Goal: Task Accomplishment & Management: Manage account settings

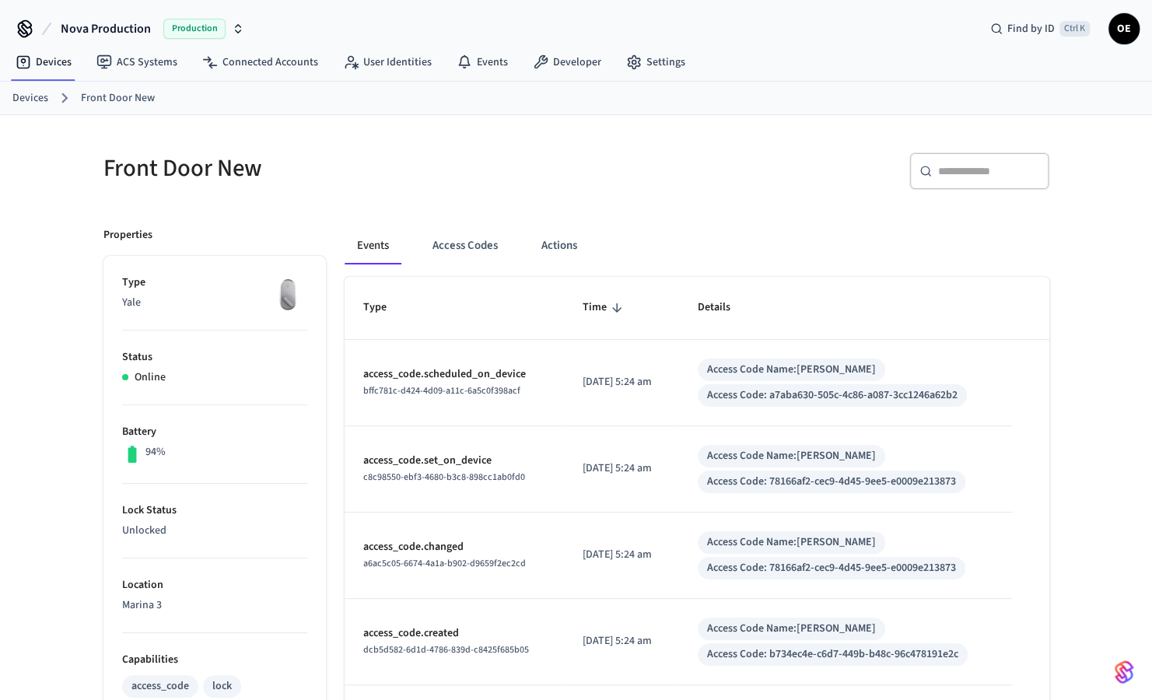
click at [1106, 183] on div "Front Door New ​ ​ Properties Type Yale Status Online Battery 94% Lock Status U…" at bounding box center [576, 696] width 1152 height 1163
click at [466, 236] on button "Access Codes" at bounding box center [465, 245] width 90 height 37
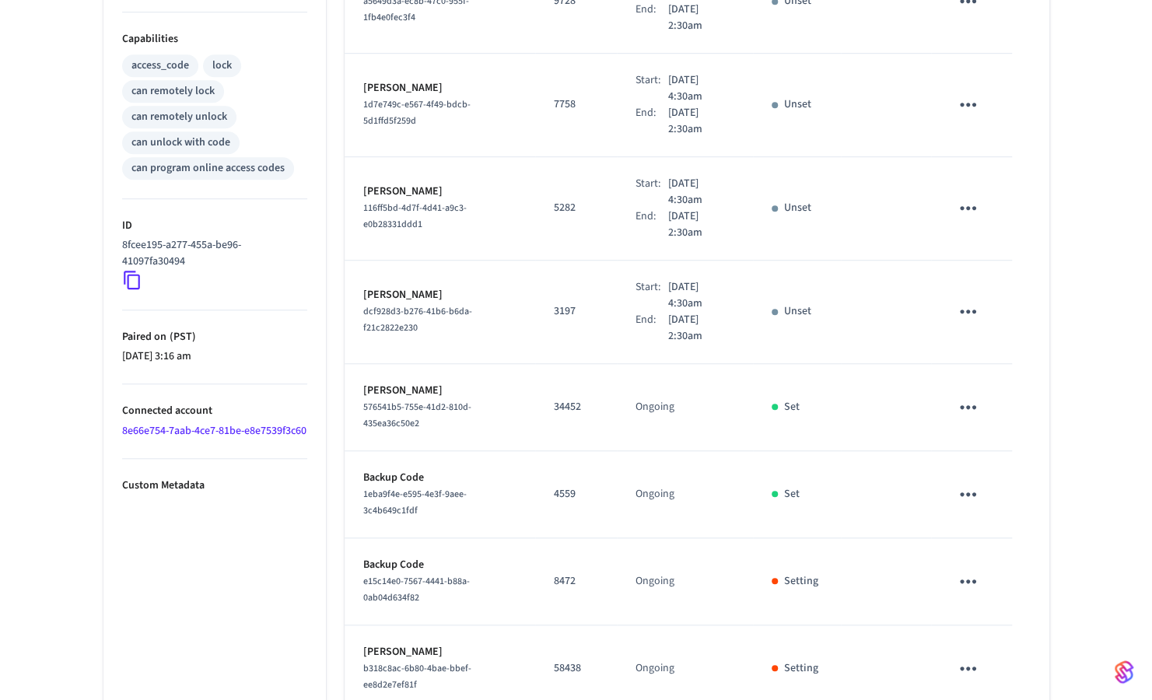
scroll to position [681, 0]
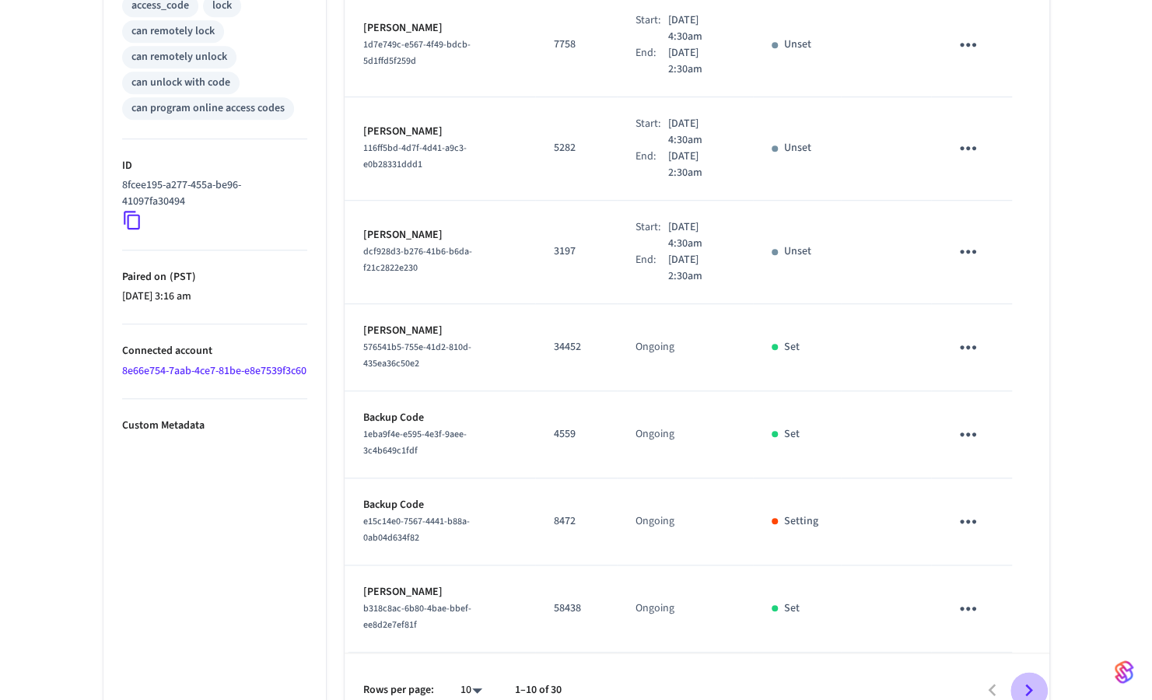
click at [1018, 678] on icon "Go to next page" at bounding box center [1029, 690] width 24 height 24
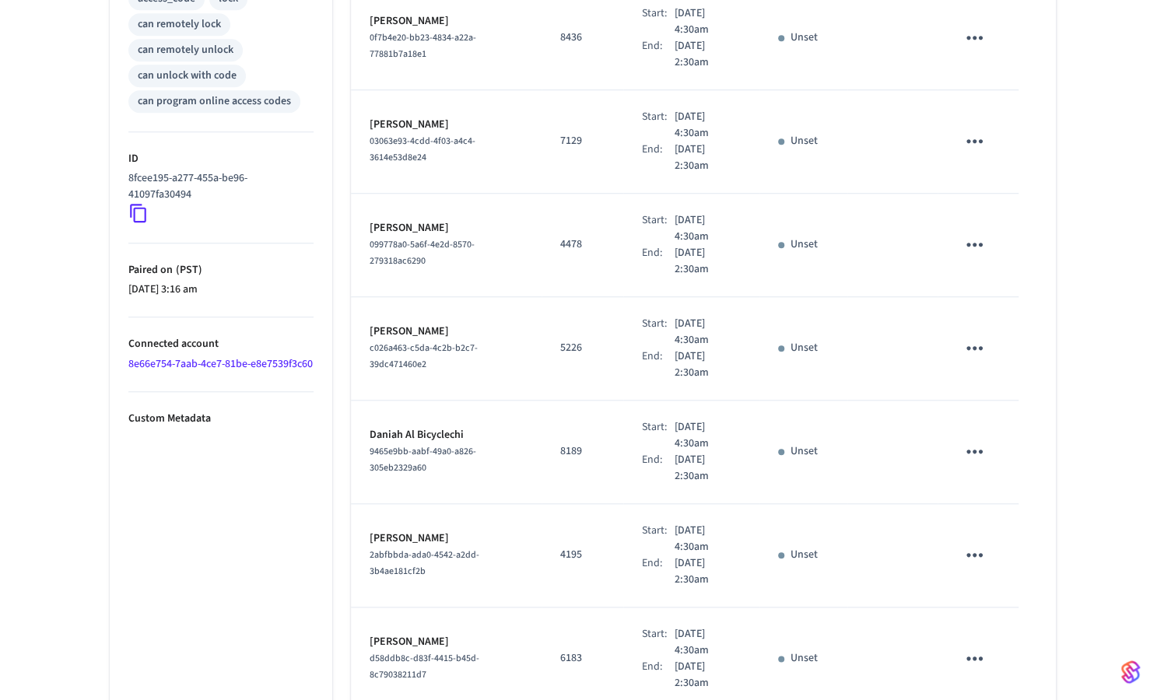
scroll to position [746, 0]
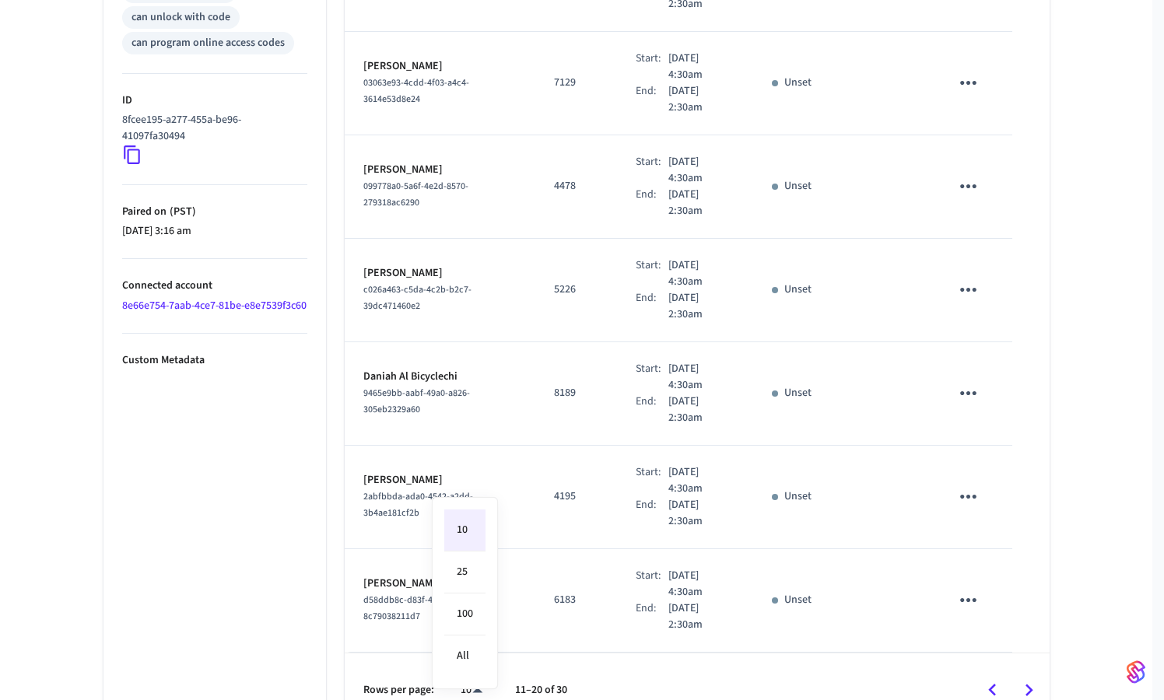
click at [432, 670] on div "10 25 100 All" at bounding box center [465, 593] width 66 height 192
click at [451, 654] on li "All" at bounding box center [464, 656] width 41 height 41
type input "**"
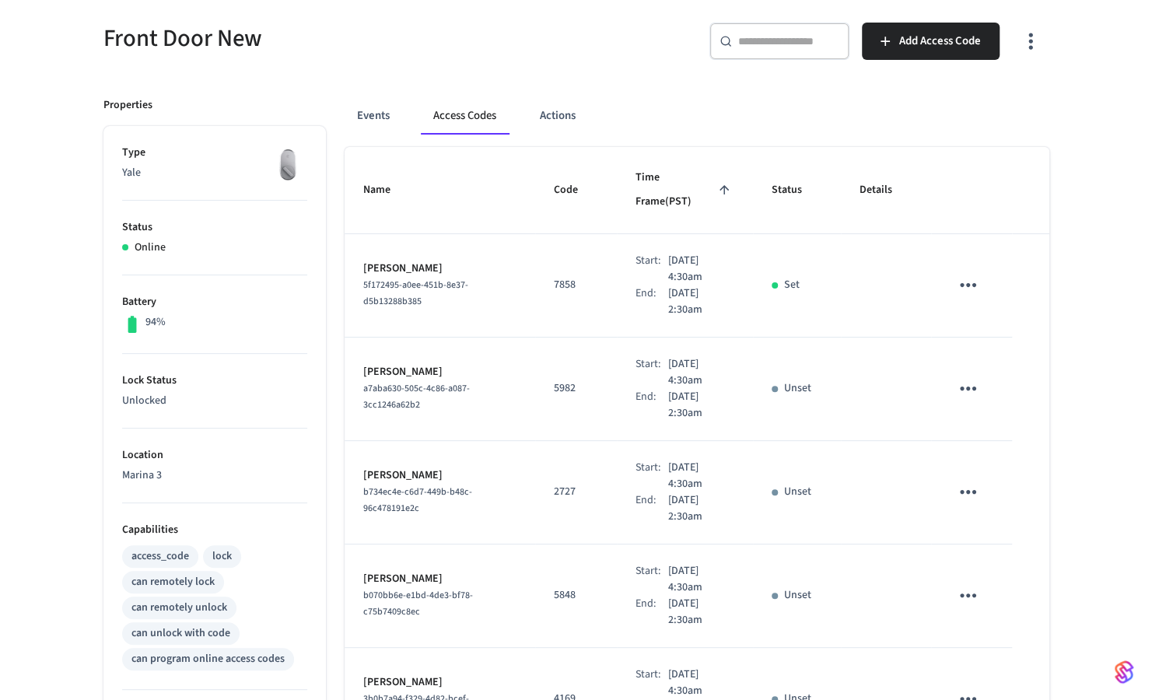
scroll to position [0, 0]
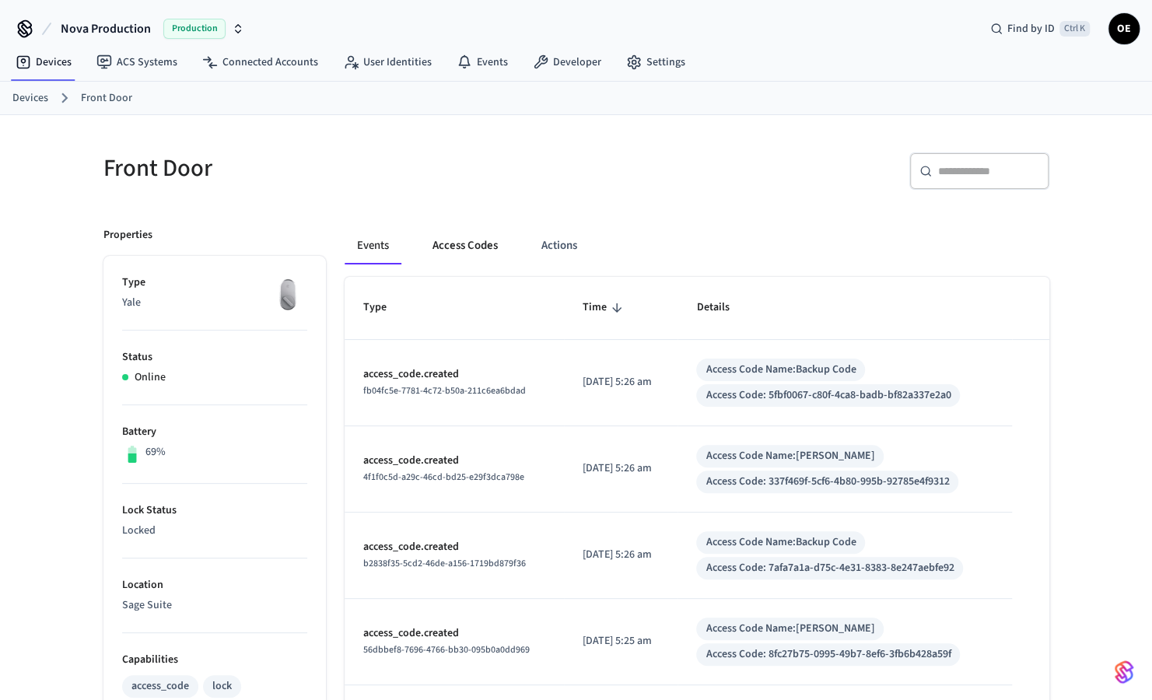
click at [467, 229] on button "Access Codes" at bounding box center [465, 245] width 90 height 37
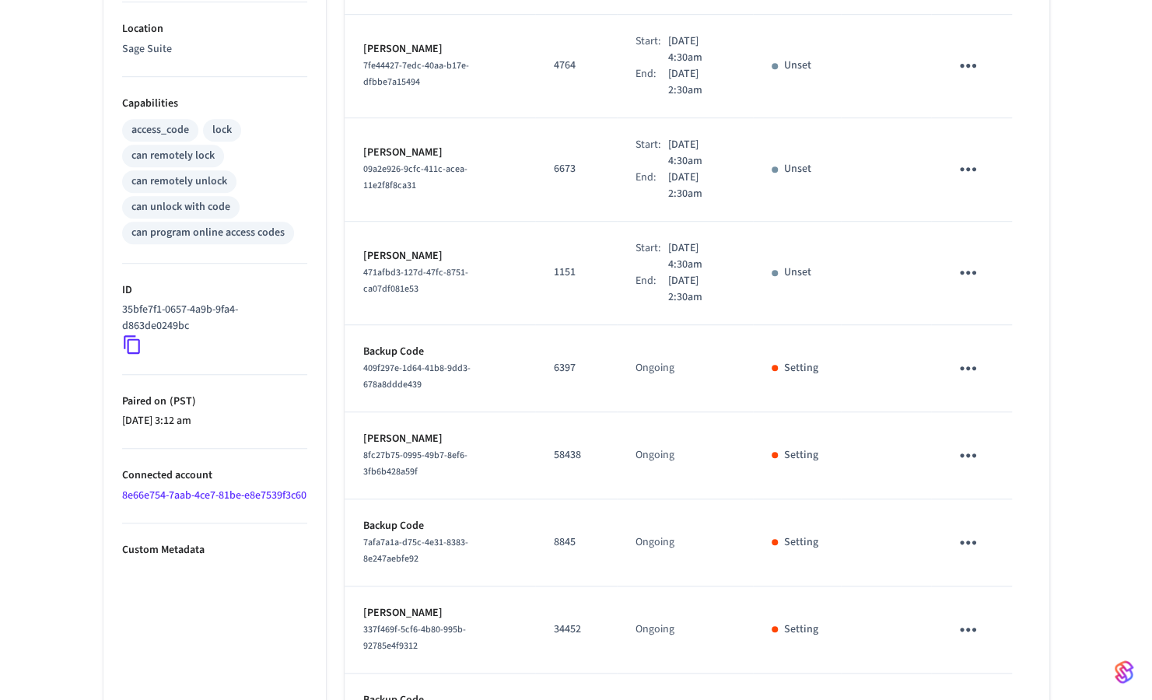
scroll to position [664, 0]
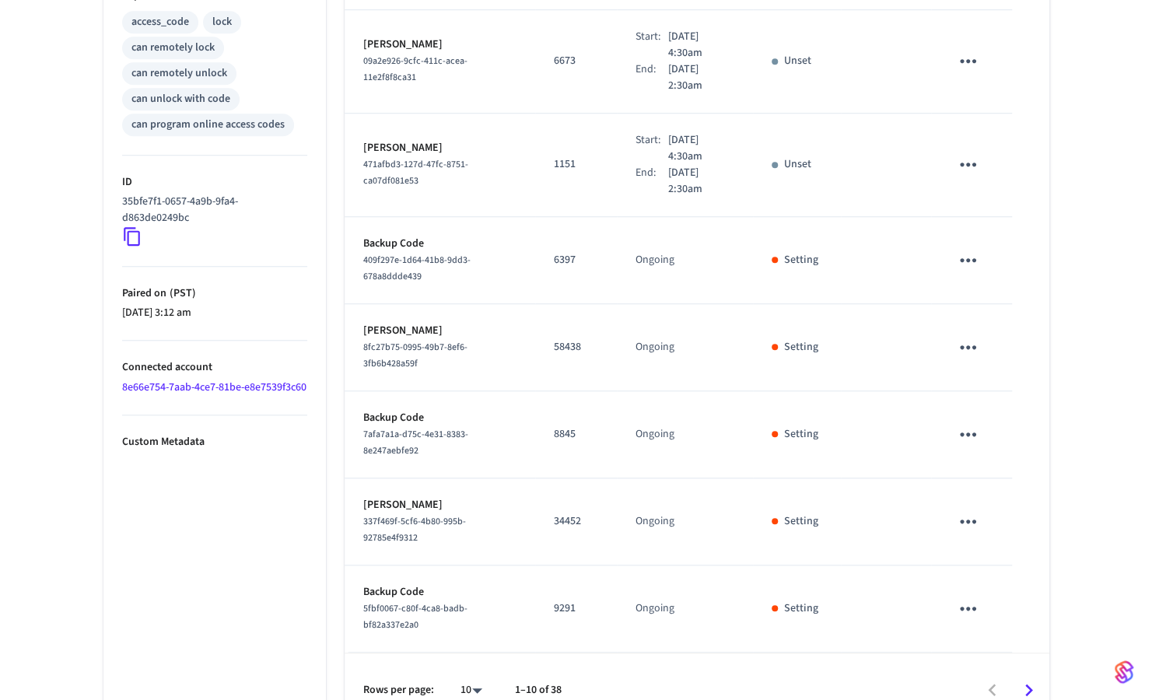
click at [1035, 678] on icon "Go to next page" at bounding box center [1029, 690] width 24 height 24
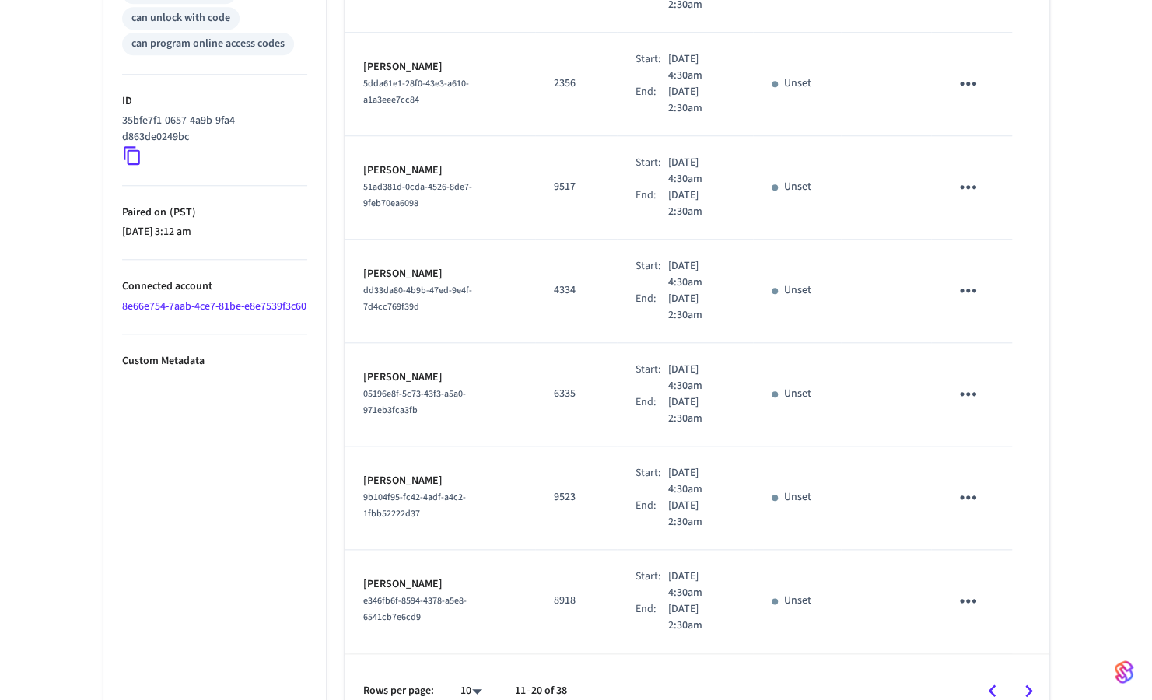
scroll to position [746, 0]
click at [1032, 678] on icon "Go to next page" at bounding box center [1029, 690] width 24 height 24
click at [440, 672] on div "10 **" at bounding box center [465, 690] width 50 height 37
drag, startPoint x: 422, startPoint y: 664, endPoint x: 482, endPoint y: 663, distance: 60.7
click at [422, 682] on p "Rows per page:" at bounding box center [398, 690] width 71 height 16
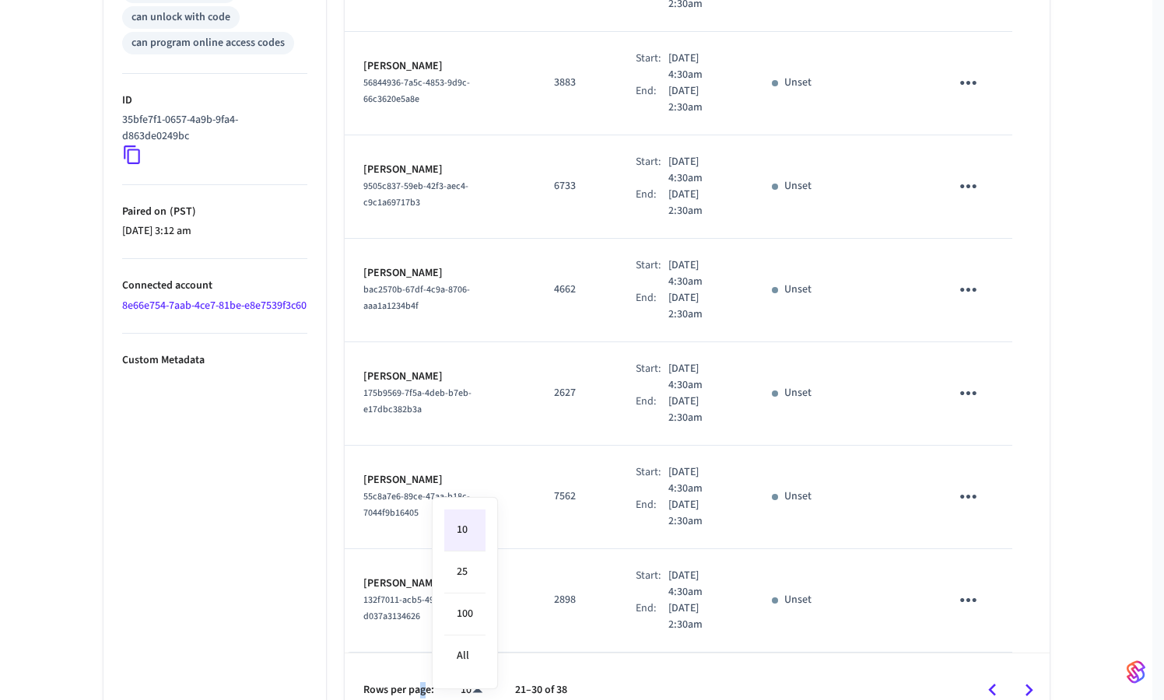
click at [473, 653] on li "All" at bounding box center [464, 656] width 41 height 41
type input "**"
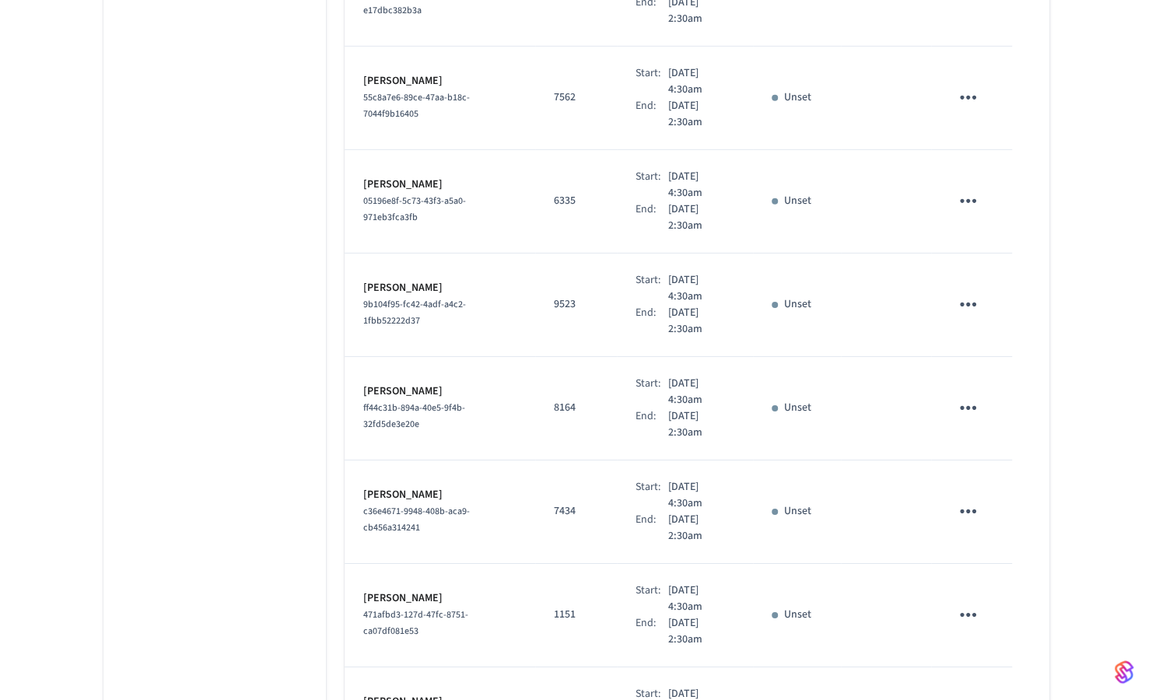
scroll to position [3538, 0]
